Goal: Task Accomplishment & Management: Manage account settings

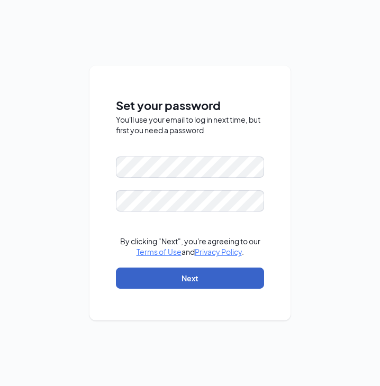
click at [171, 274] on button "Next" at bounding box center [190, 278] width 148 height 21
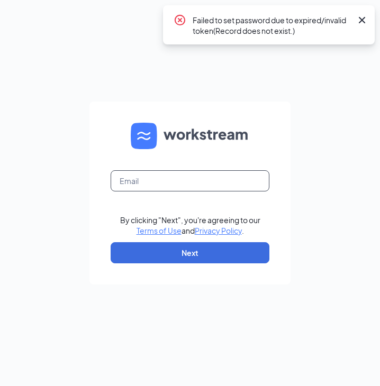
click at [179, 186] on input "text" at bounding box center [190, 180] width 159 height 21
type input "jessica.jones@betterthanhome.com"
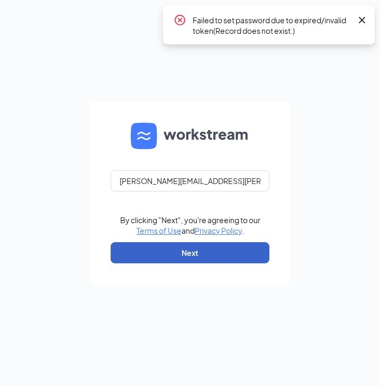
click at [182, 256] on button "Next" at bounding box center [190, 252] width 159 height 21
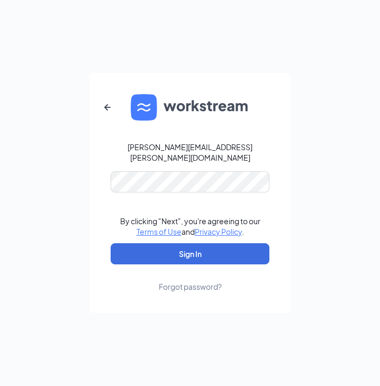
click at [193, 163] on form "jessica.jones@betterthanhome.com By clicking "Next", you're agreeing to our Ter…" at bounding box center [189, 193] width 201 height 240
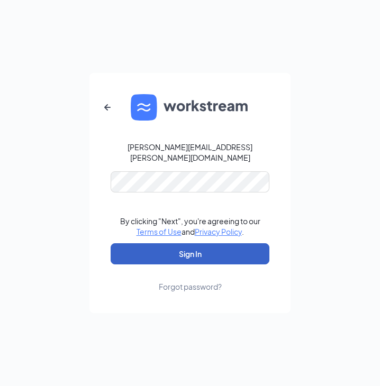
click at [148, 243] on button "Sign In" at bounding box center [190, 253] width 159 height 21
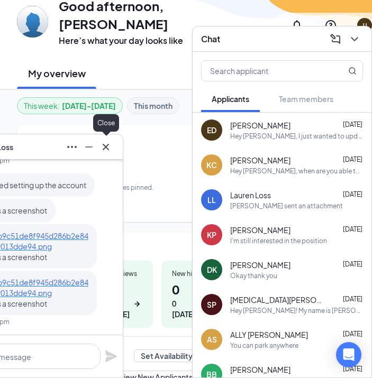
click at [99, 150] on icon "Cross" at bounding box center [105, 147] width 13 height 13
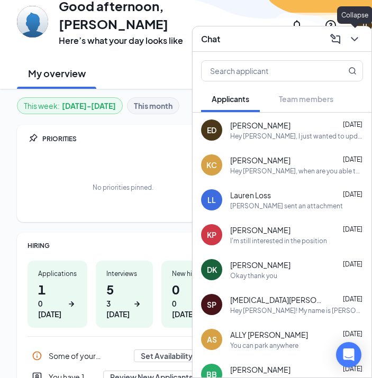
click at [350, 41] on icon "ChevronDown" at bounding box center [354, 39] width 13 height 13
